Goal: Information Seeking & Learning: Compare options

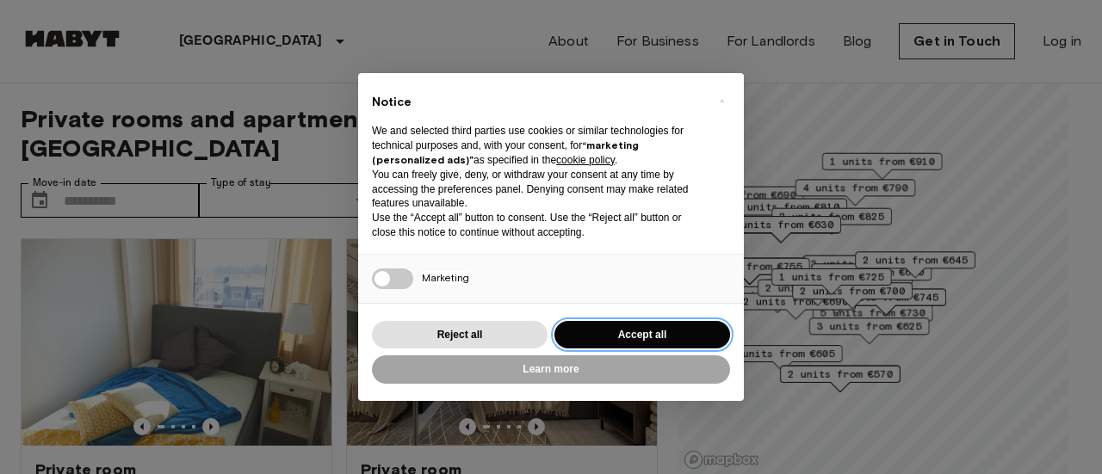
click at [587, 325] on button "Accept all" at bounding box center [642, 335] width 176 height 28
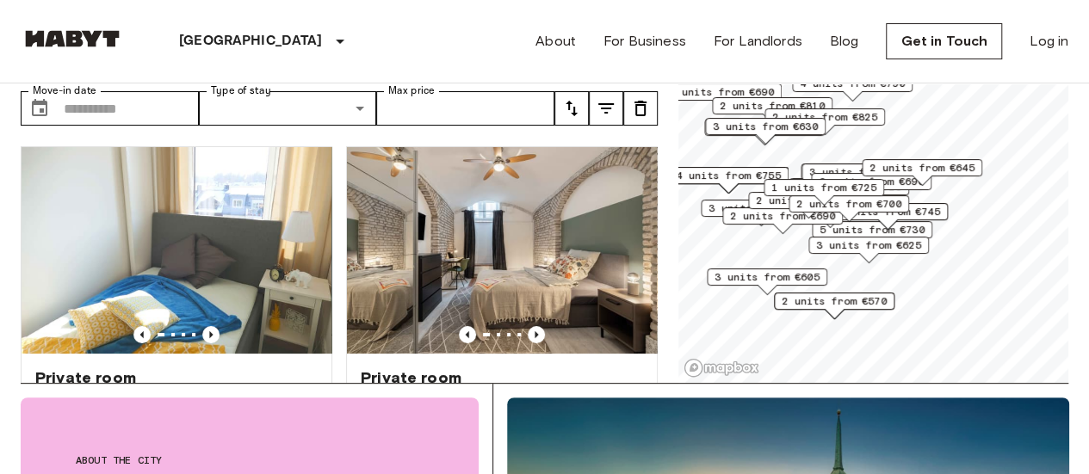
scroll to position [91, 0]
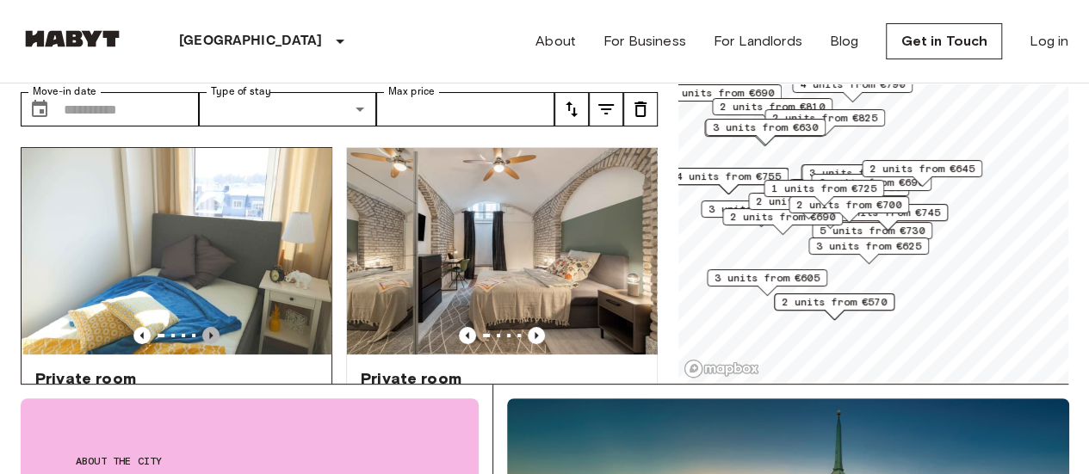
click at [207, 327] on icon "Previous image" at bounding box center [210, 335] width 17 height 17
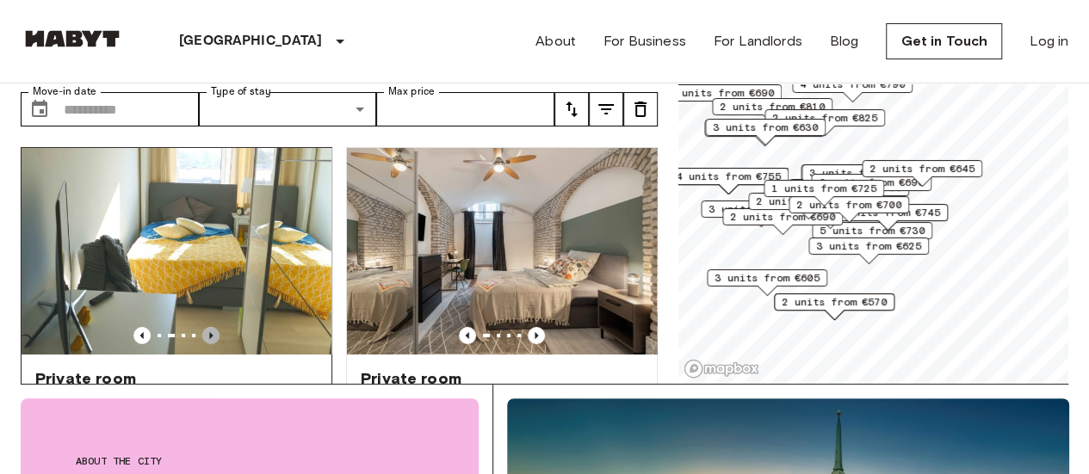
click at [207, 327] on icon "Previous image" at bounding box center [210, 335] width 17 height 17
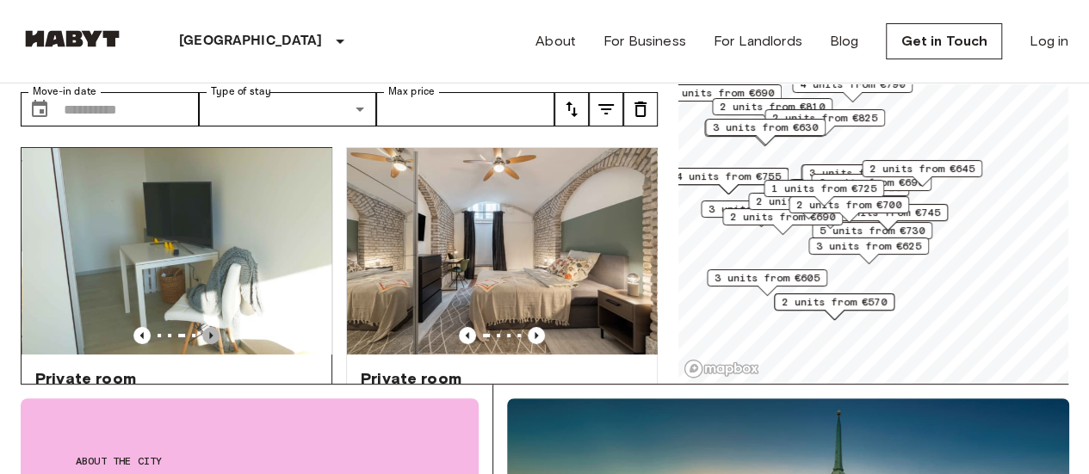
click at [207, 327] on icon "Previous image" at bounding box center [210, 335] width 17 height 17
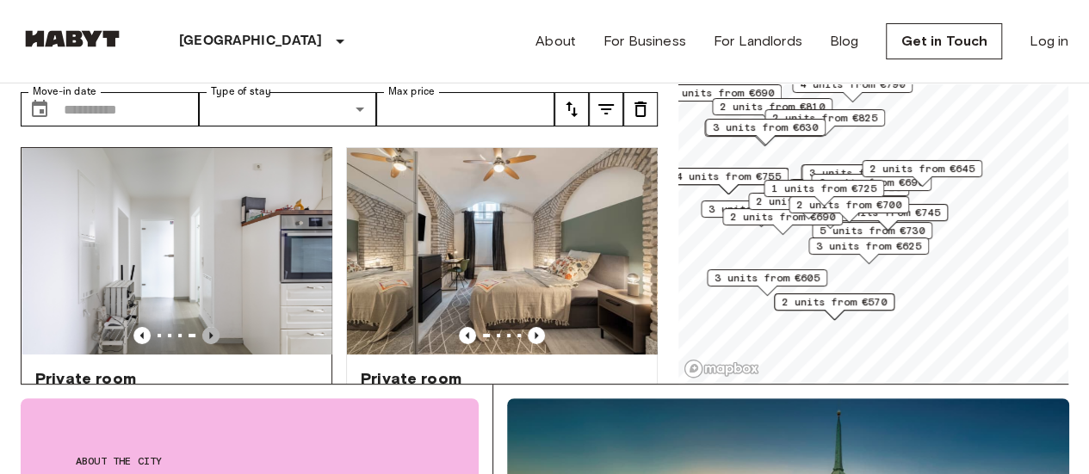
click at [207, 327] on icon "Previous image" at bounding box center [210, 335] width 17 height 17
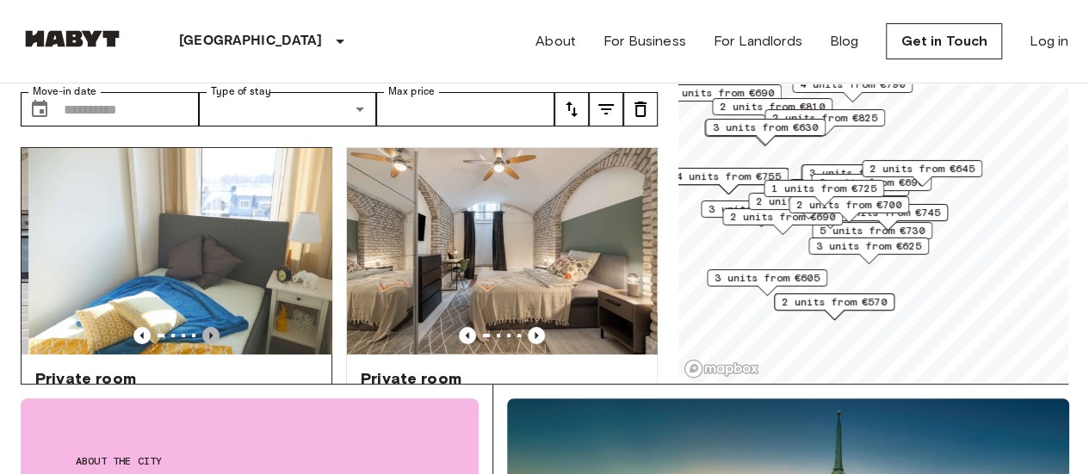
click at [207, 327] on icon "Previous image" at bounding box center [210, 335] width 17 height 17
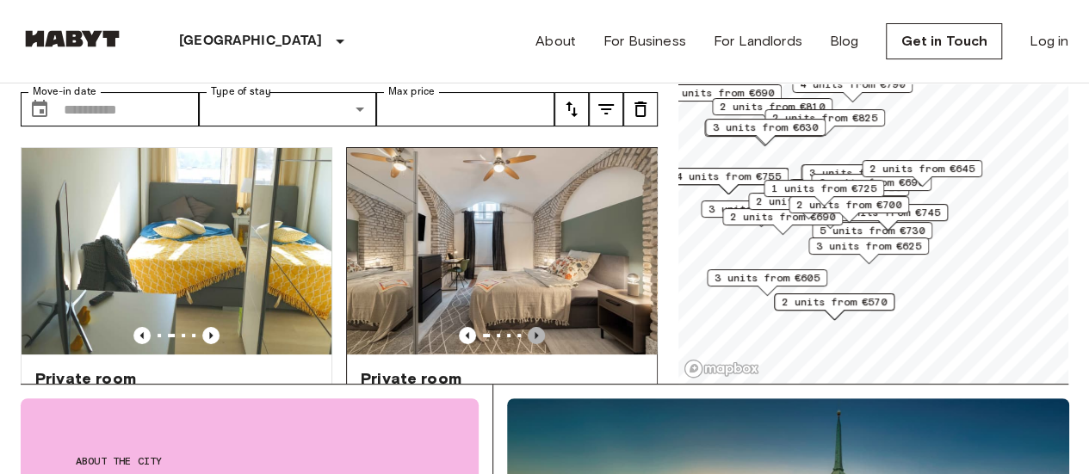
click at [529, 327] on icon "Previous image" at bounding box center [536, 335] width 17 height 17
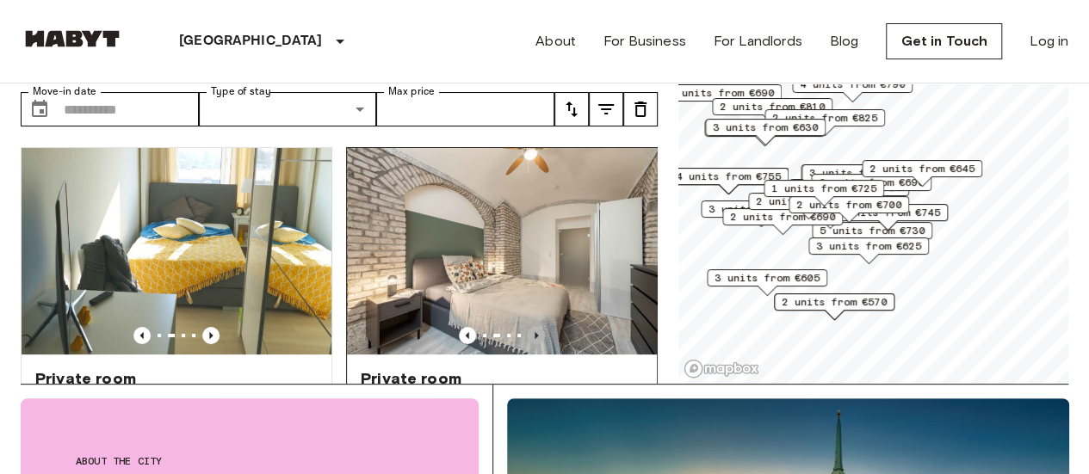
click at [529, 327] on icon "Previous image" at bounding box center [536, 335] width 17 height 17
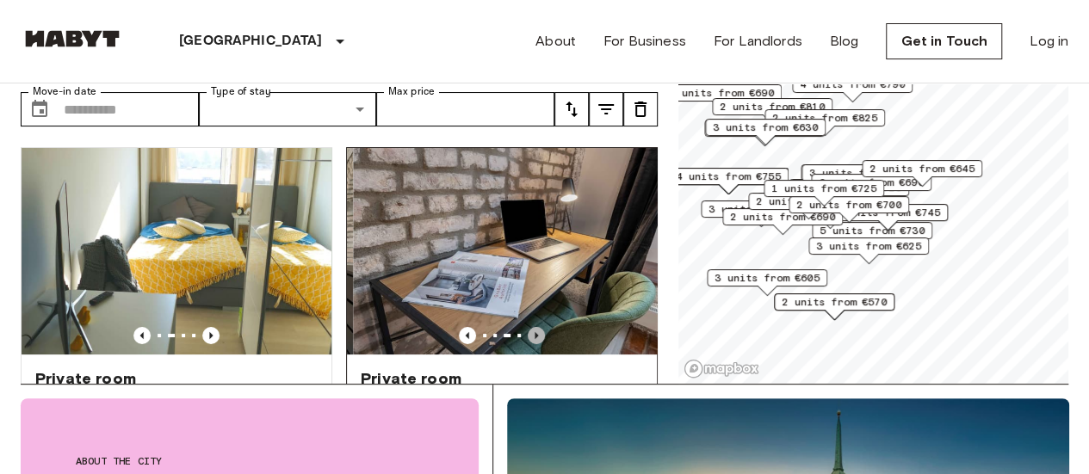
click at [529, 327] on icon "Previous image" at bounding box center [536, 335] width 17 height 17
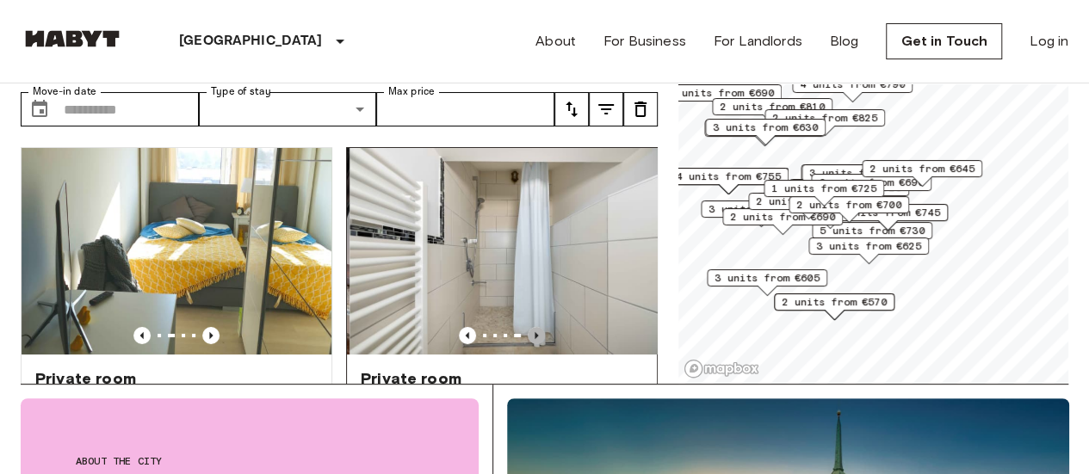
click at [529, 327] on icon "Previous image" at bounding box center [536, 335] width 17 height 17
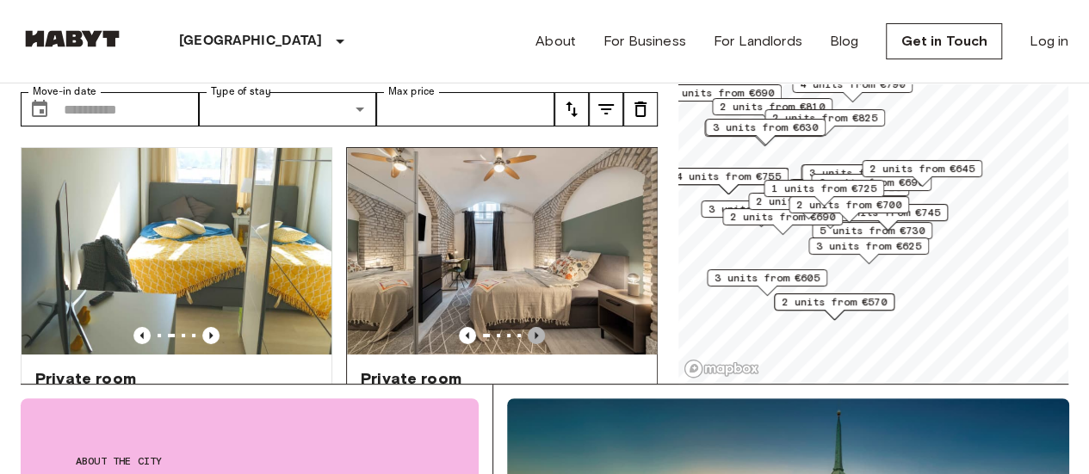
click at [529, 327] on icon "Previous image" at bounding box center [536, 335] width 17 height 17
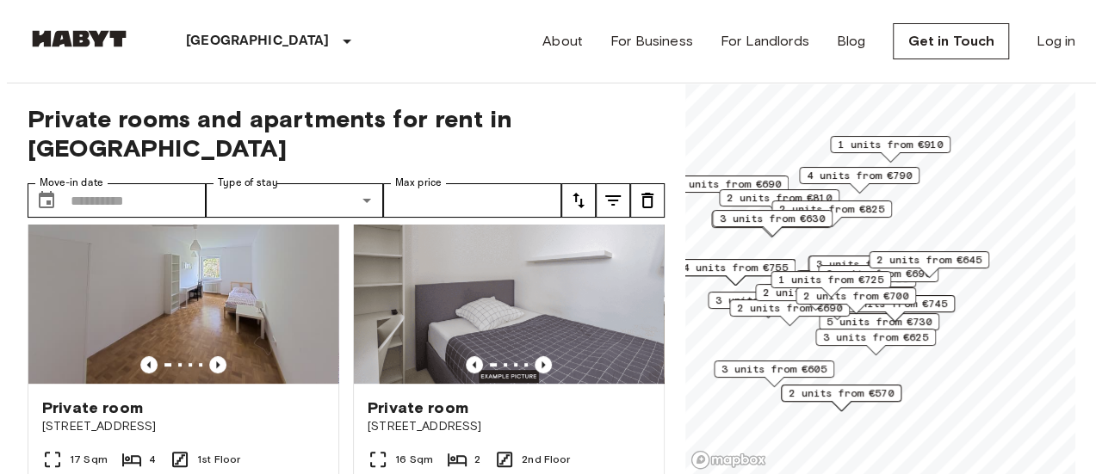
scroll to position [413, 0]
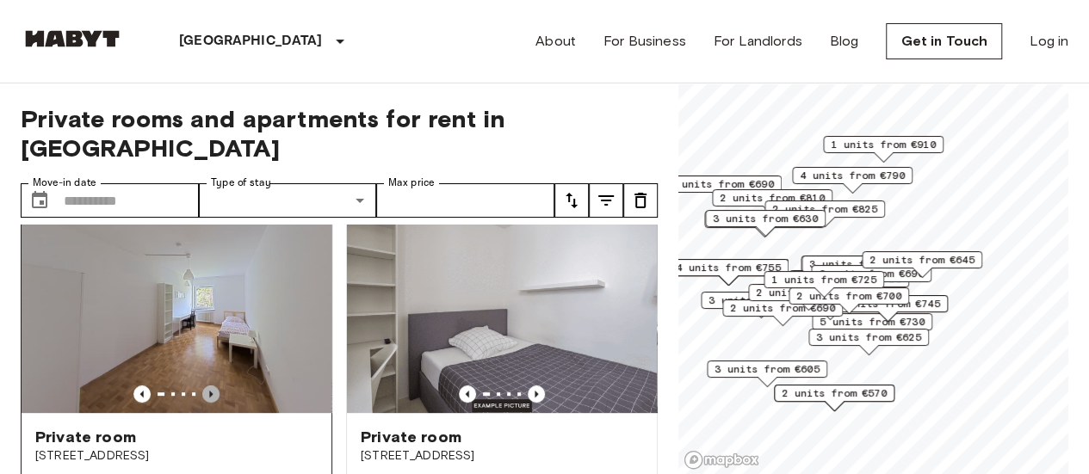
click at [207, 386] on icon "Previous image" at bounding box center [210, 394] width 17 height 17
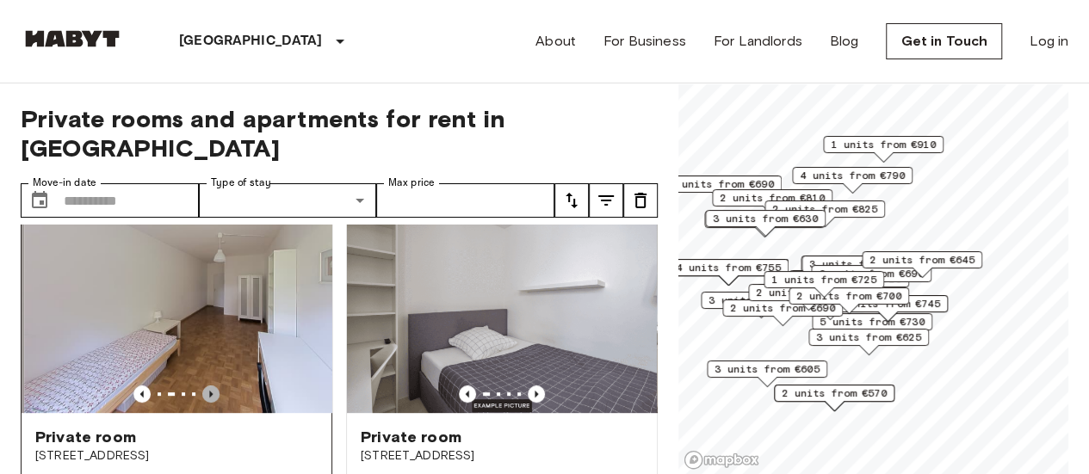
click at [207, 386] on icon "Previous image" at bounding box center [210, 394] width 17 height 17
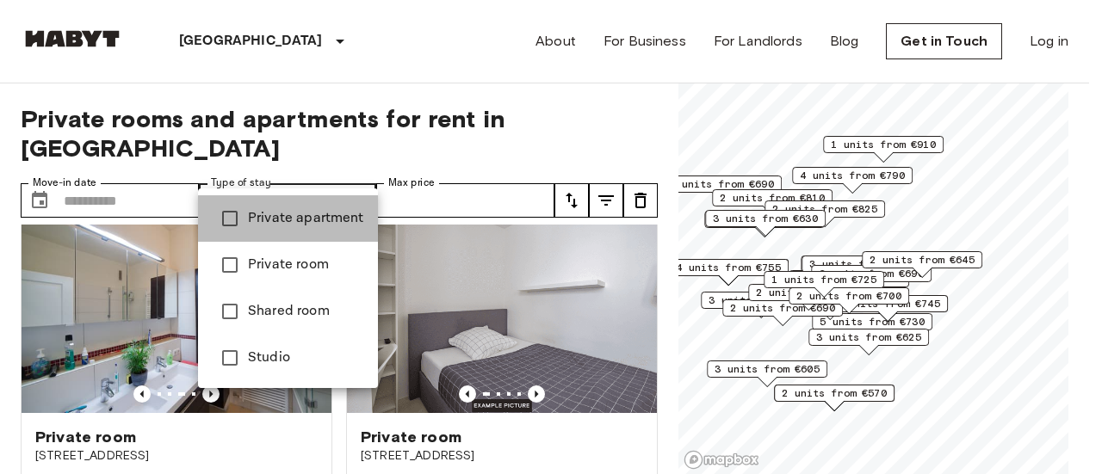
click at [306, 213] on span "Private apartment" at bounding box center [306, 218] width 116 height 21
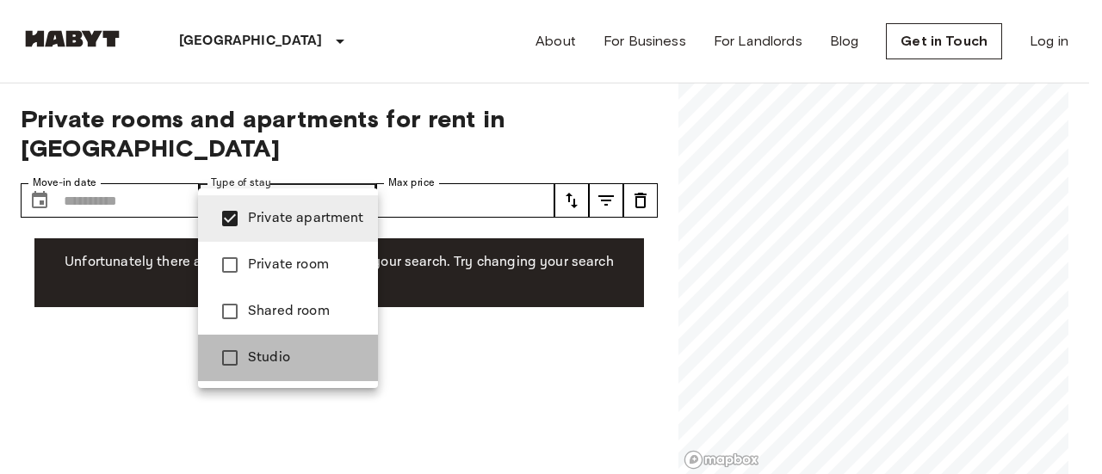
click at [318, 364] on span "Studio" at bounding box center [306, 358] width 116 height 21
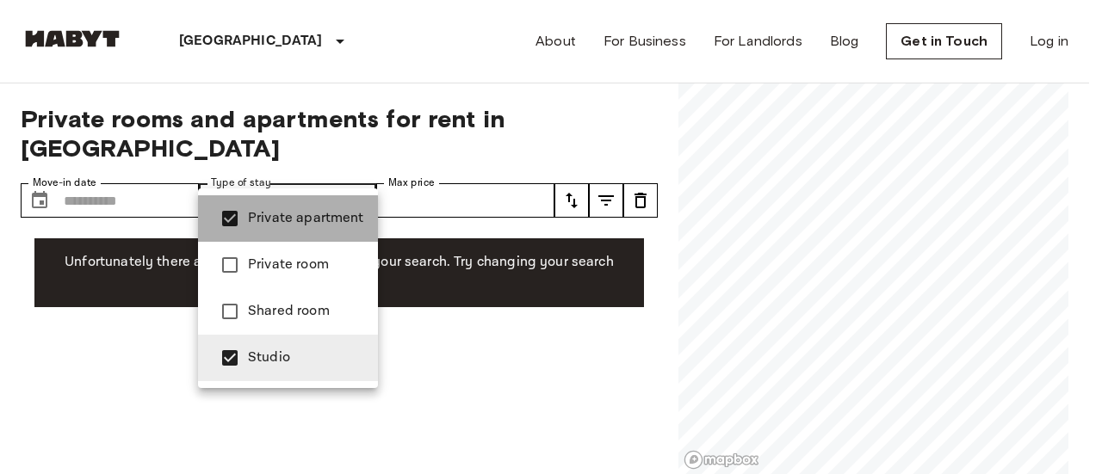
click at [317, 225] on span "Private apartment" at bounding box center [306, 218] width 116 height 21
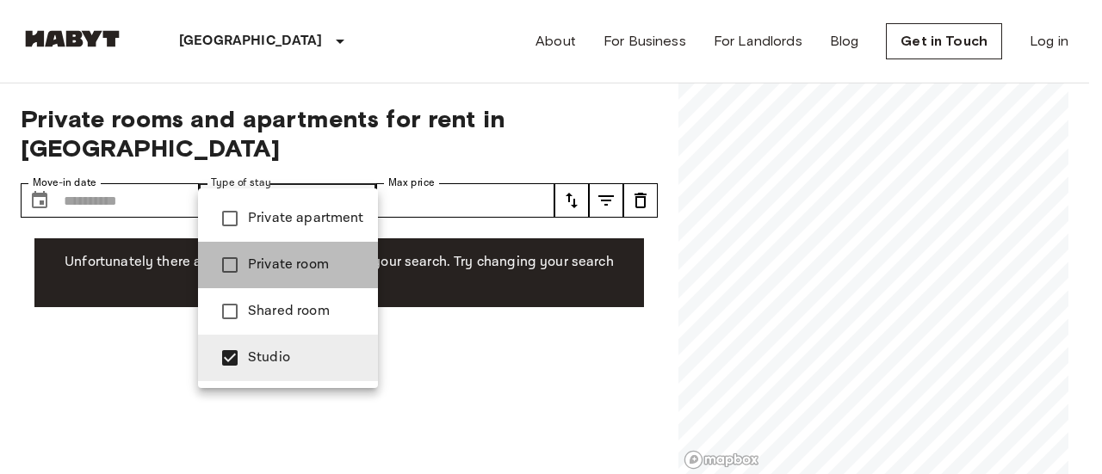
click at [318, 271] on span "Private room" at bounding box center [306, 265] width 116 height 21
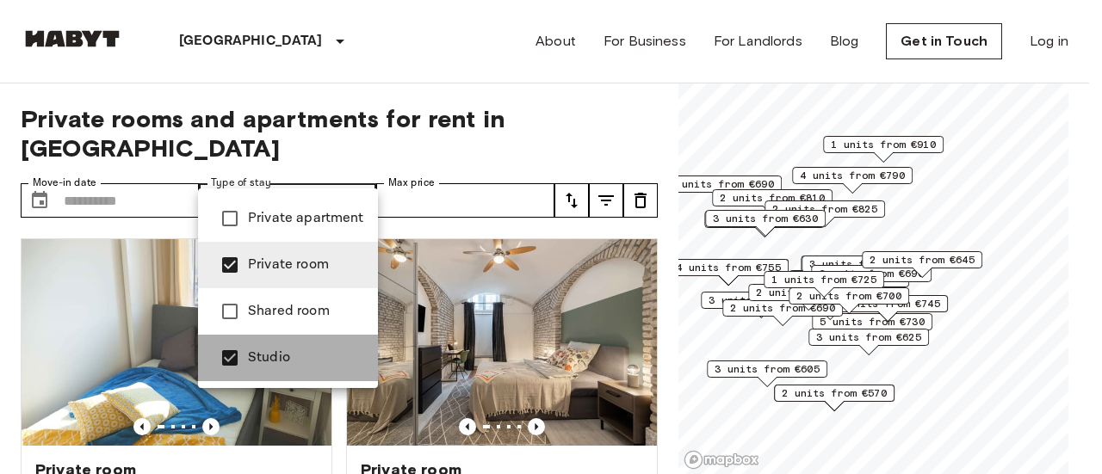
click at [300, 367] on span "Studio" at bounding box center [306, 358] width 116 height 21
type input "**********"
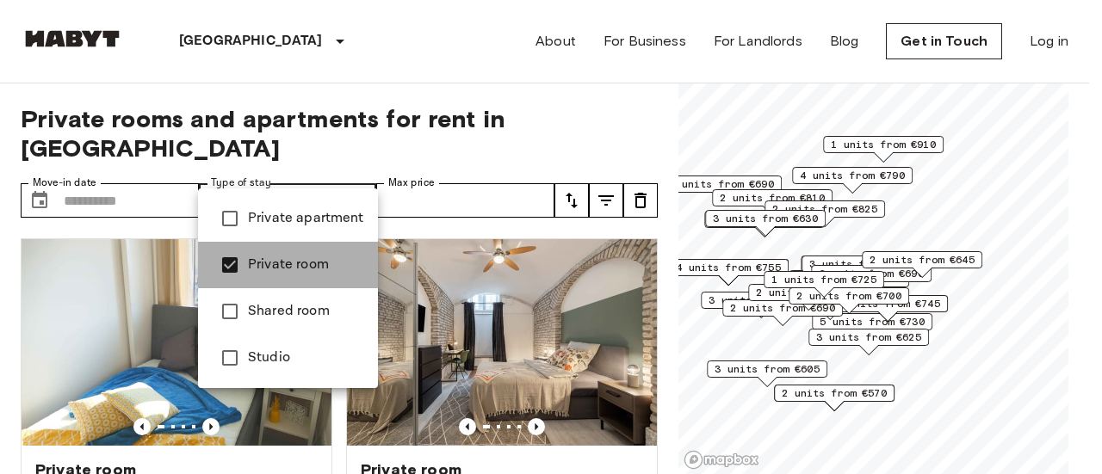
click at [307, 263] on span "Private room" at bounding box center [306, 265] width 116 height 21
